Goal: Browse casually

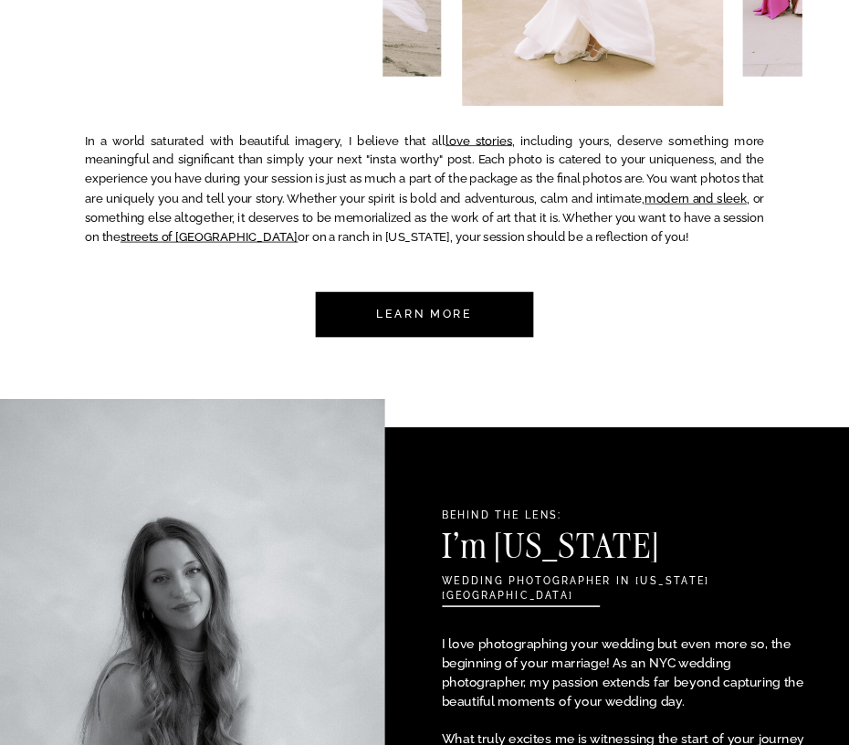
scroll to position [1062, 0]
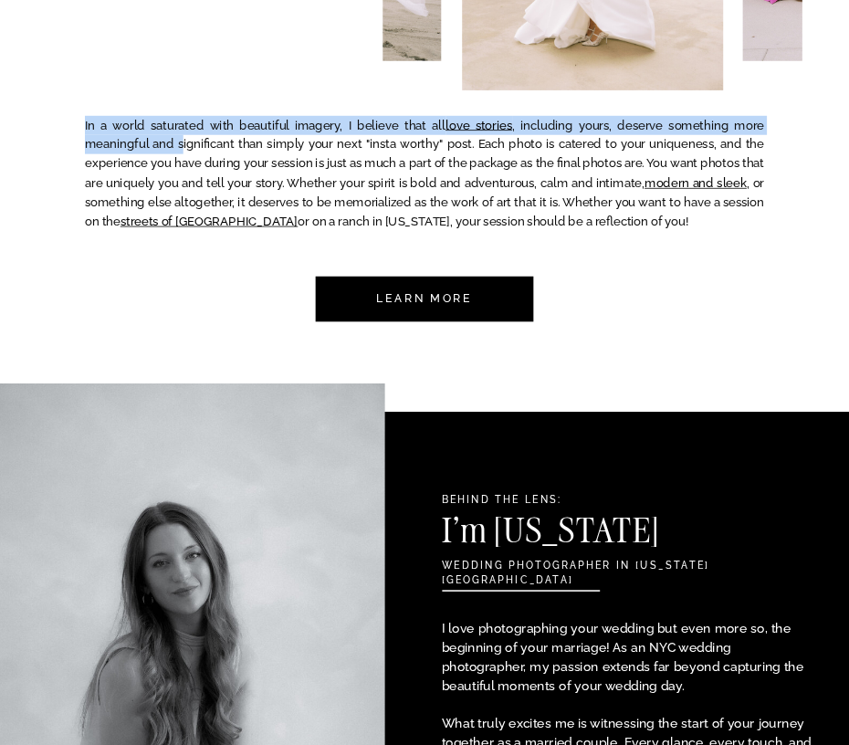
drag, startPoint x: 182, startPoint y: 143, endPoint x: 678, endPoint y: 255, distance: 508.9
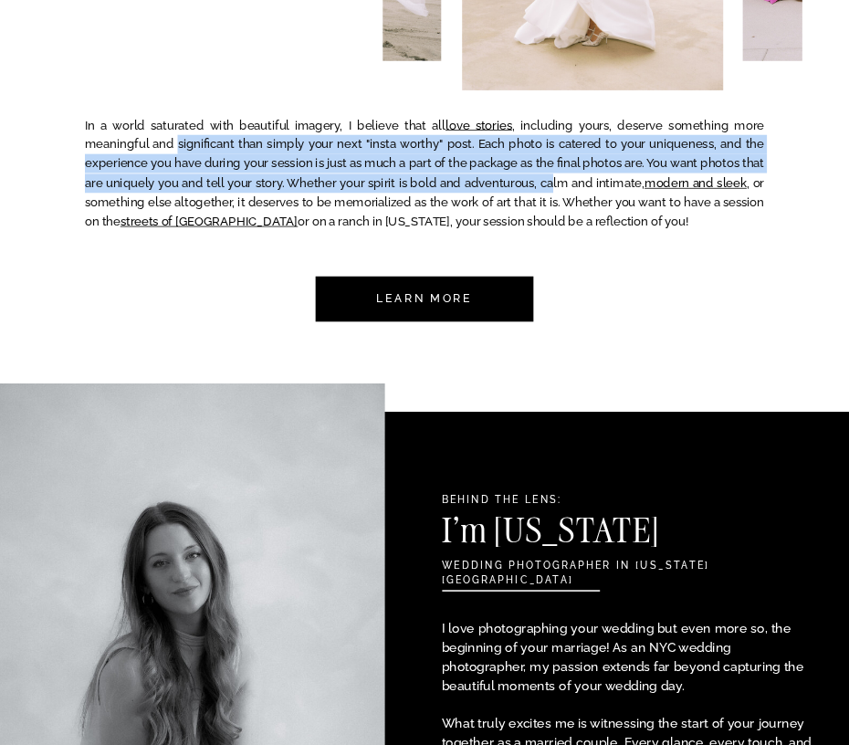
drag, startPoint x: 597, startPoint y: 181, endPoint x: 181, endPoint y: 144, distance: 417.8
click at [181, 144] on p "In a world saturated with beautiful imagery, I believe that all love stories , …" at bounding box center [424, 177] width 679 height 122
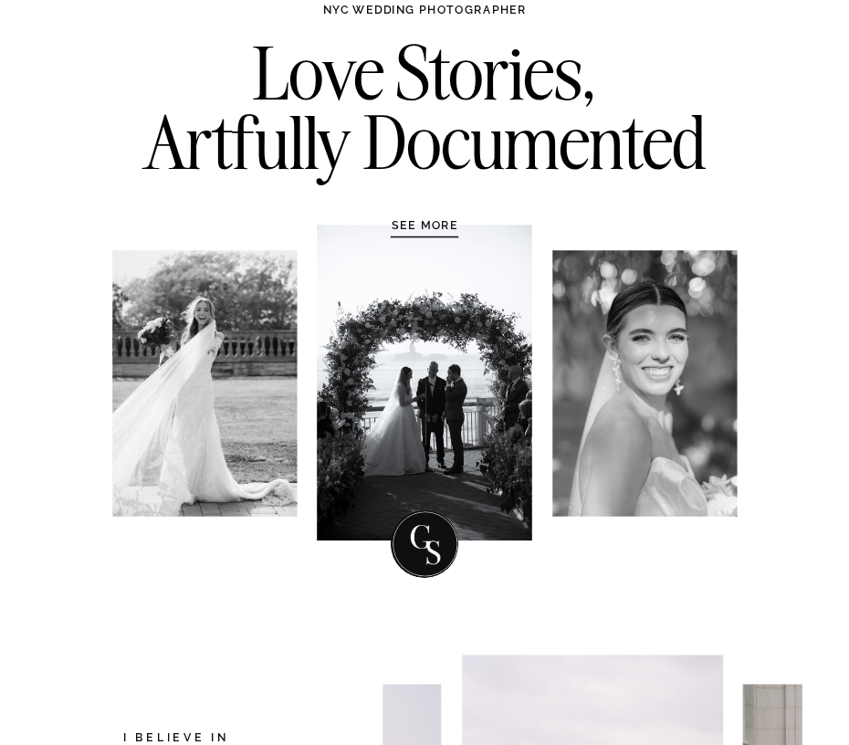
scroll to position [0, 0]
